Goal: Task Accomplishment & Management: Use online tool/utility

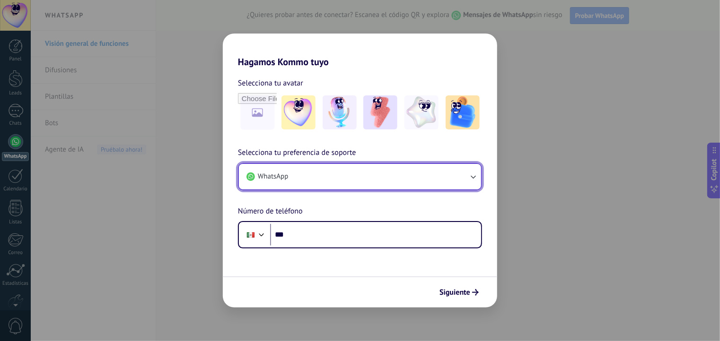
click at [375, 173] on button "WhatsApp" at bounding box center [360, 177] width 242 height 26
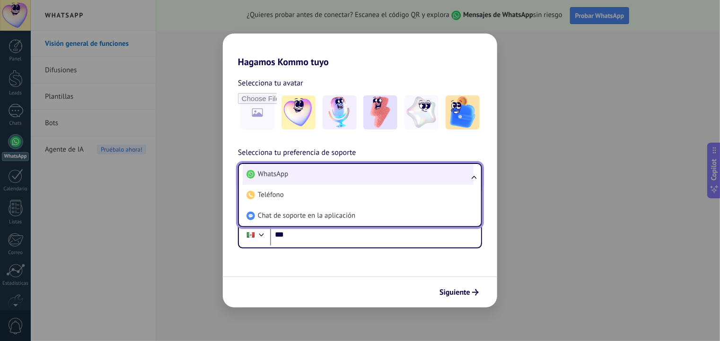
click at [375, 172] on li "WhatsApp" at bounding box center [358, 174] width 231 height 21
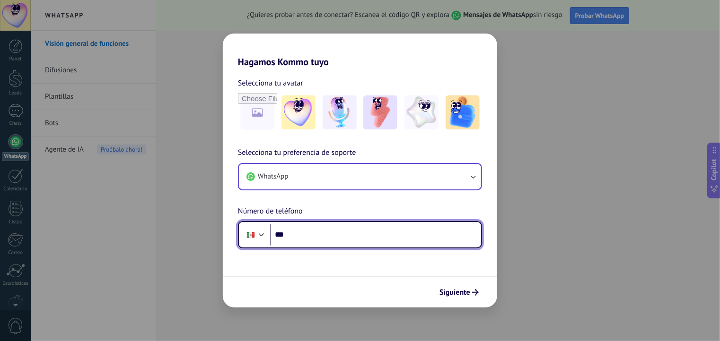
click at [314, 231] on input "***" at bounding box center [375, 235] width 211 height 22
type input "**********"
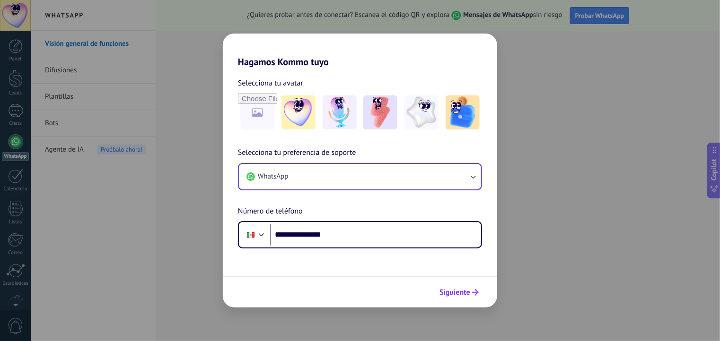
click at [461, 294] on span "Siguiente" at bounding box center [454, 292] width 31 height 7
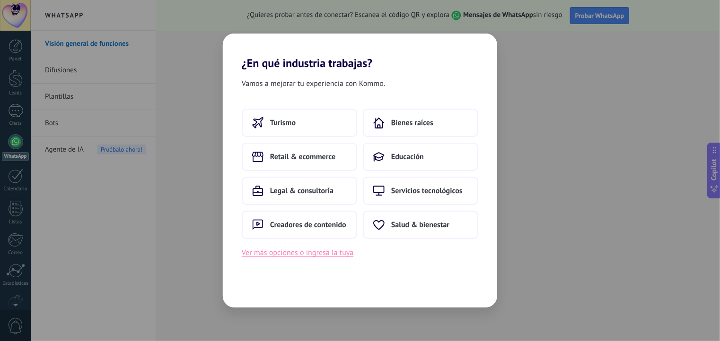
click at [342, 253] on button "Ver más opciones o ingresa la tuya" at bounding box center [298, 253] width 112 height 12
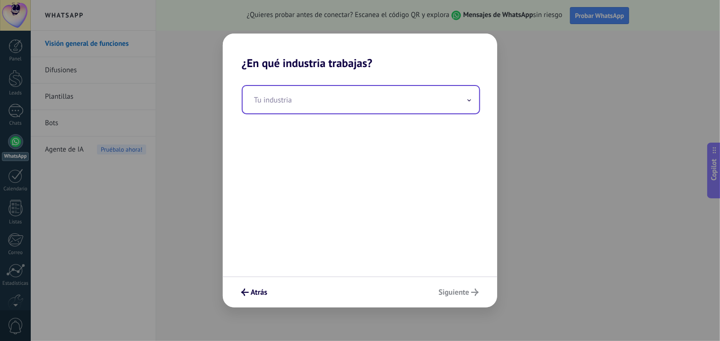
click at [464, 106] on input "text" at bounding box center [361, 99] width 236 height 27
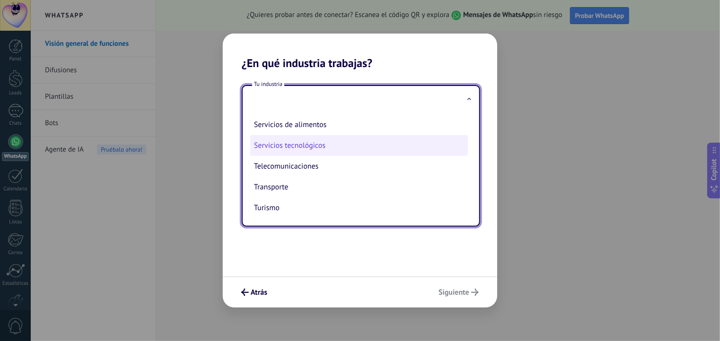
scroll to position [210, 0]
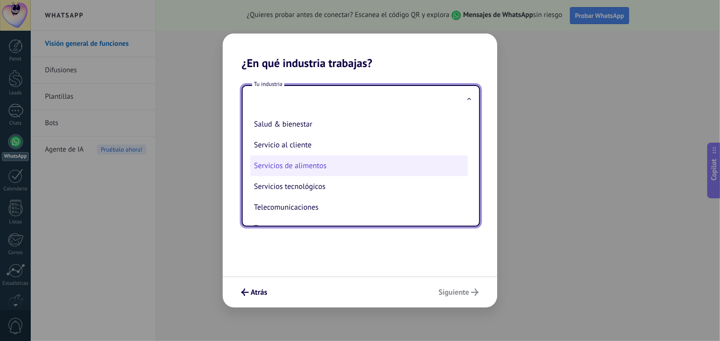
click at [345, 163] on li "Servicios de alimentos" at bounding box center [359, 166] width 218 height 21
type input "**********"
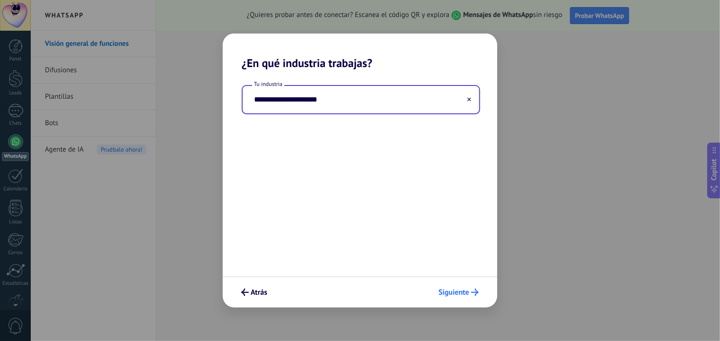
click at [461, 291] on span "Siguiente" at bounding box center [453, 292] width 31 height 7
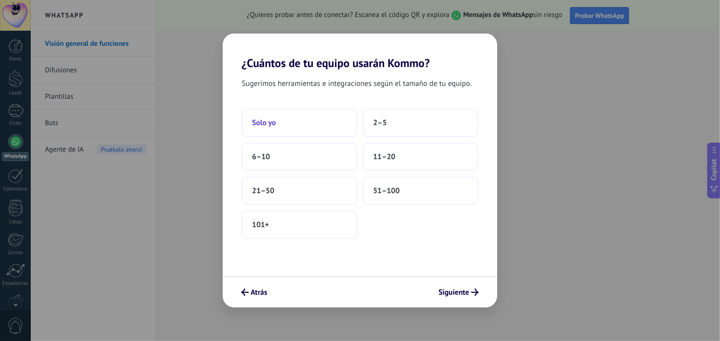
click at [312, 120] on button "Solo yo" at bounding box center [299, 123] width 115 height 28
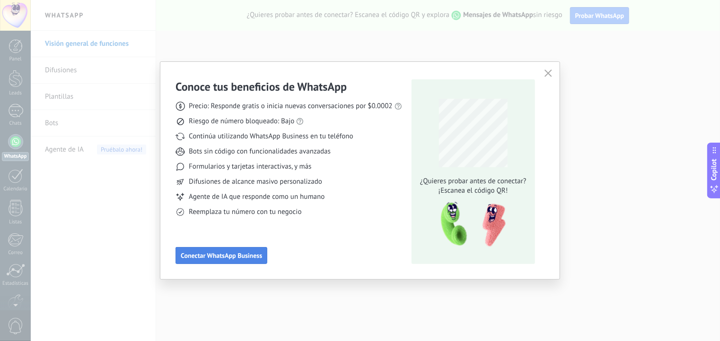
click at [231, 255] on span "Conectar WhatsApp Business" at bounding box center [221, 256] width 81 height 7
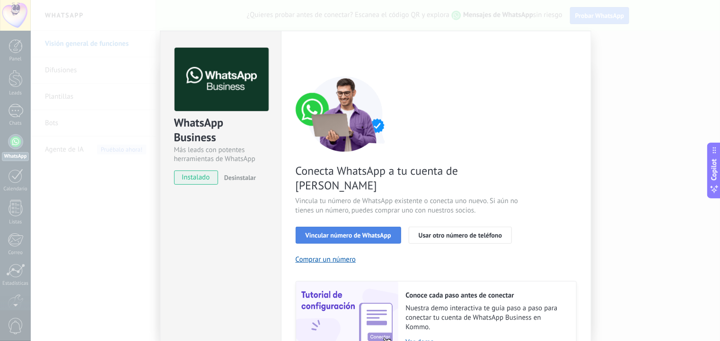
click at [363, 232] on span "Vincular número de WhatsApp" at bounding box center [349, 235] width 86 height 7
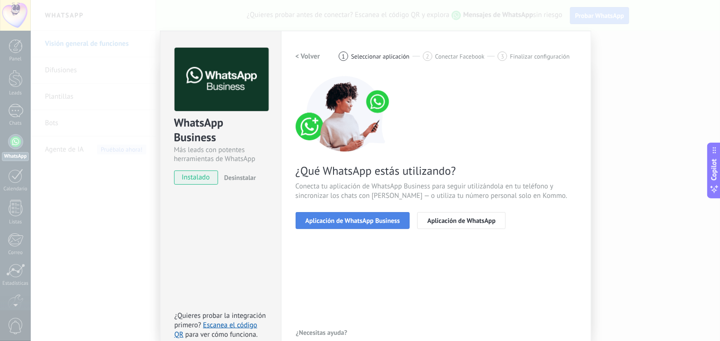
click at [378, 223] on span "Aplicación de WhatsApp Business" at bounding box center [353, 221] width 95 height 7
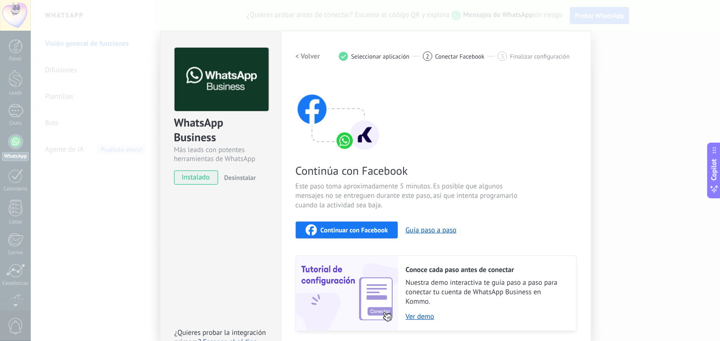
click at [347, 227] on span "Continuar con Facebook" at bounding box center [355, 230] width 68 height 7
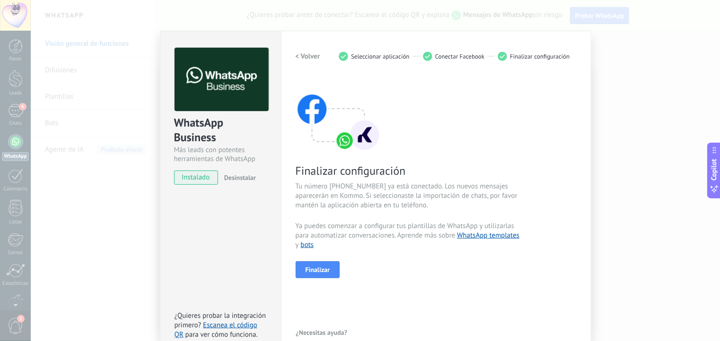
scroll to position [47, 0]
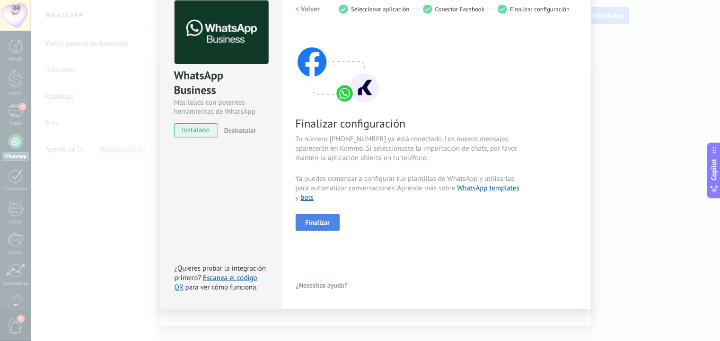
click at [324, 219] on span "Finalizar" at bounding box center [318, 222] width 25 height 7
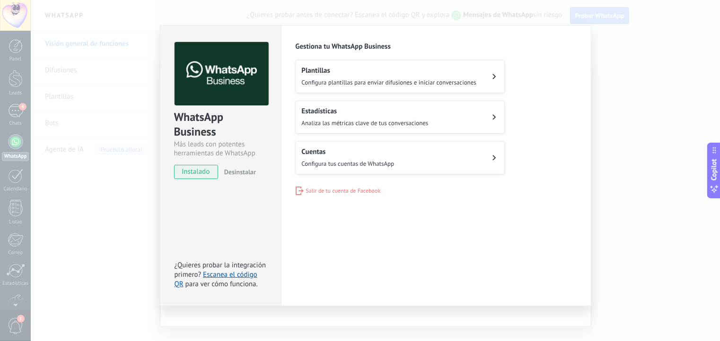
click at [441, 157] on button "Cuentas Configura tus cuentas de WhatsApp" at bounding box center [400, 157] width 209 height 33
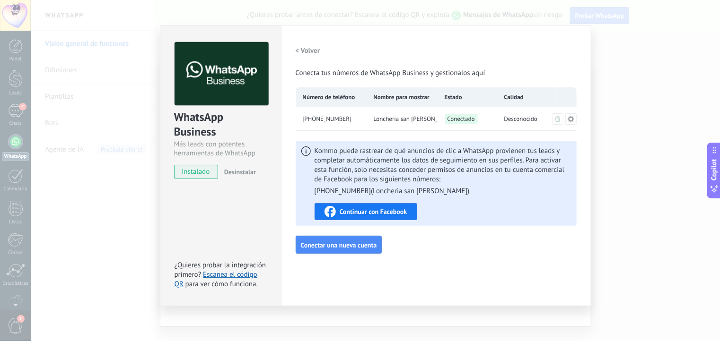
click at [301, 50] on h2 "< Volver" at bounding box center [308, 50] width 25 height 9
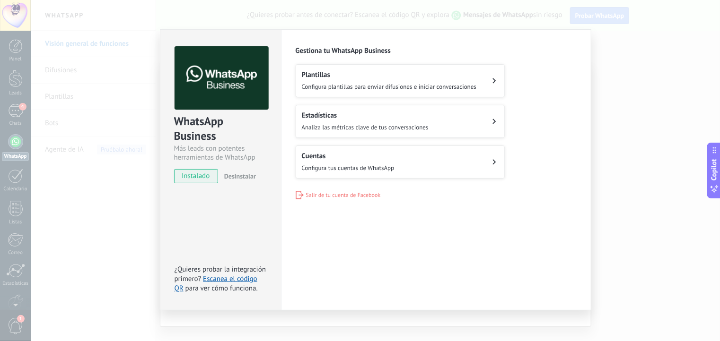
scroll to position [0, 0]
